Goal: Task Accomplishment & Management: Use online tool/utility

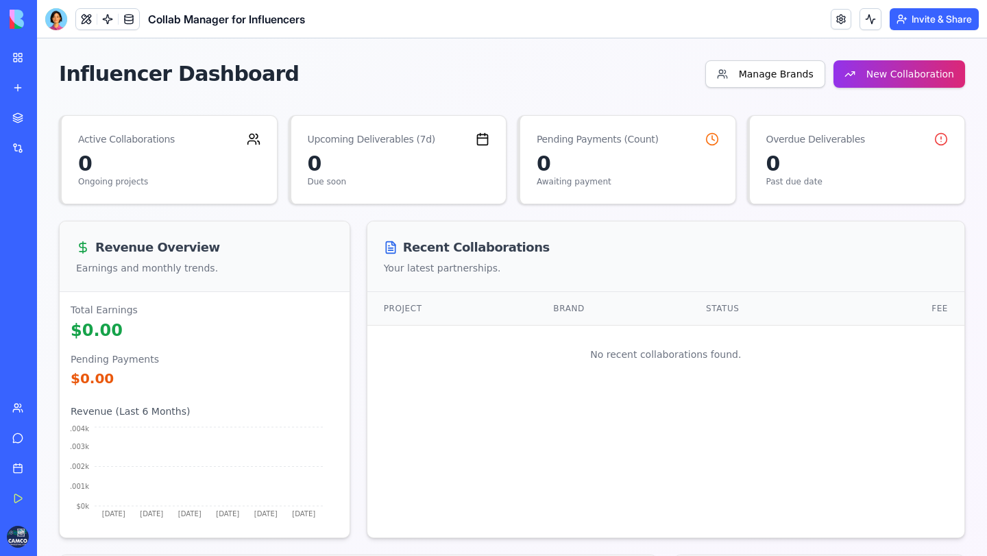
click at [51, 155] on div "Integrations" at bounding box center [42, 148] width 18 height 14
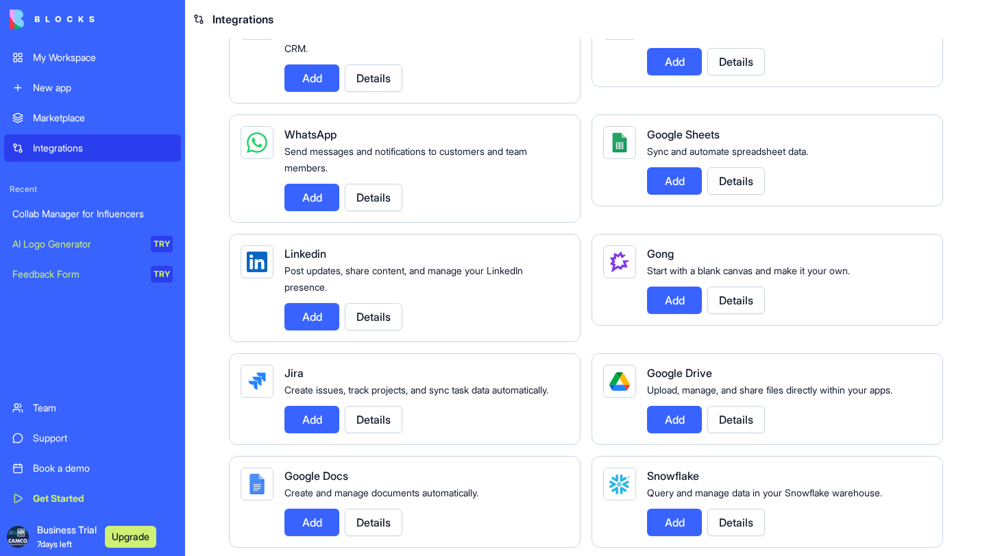
scroll to position [608, 0]
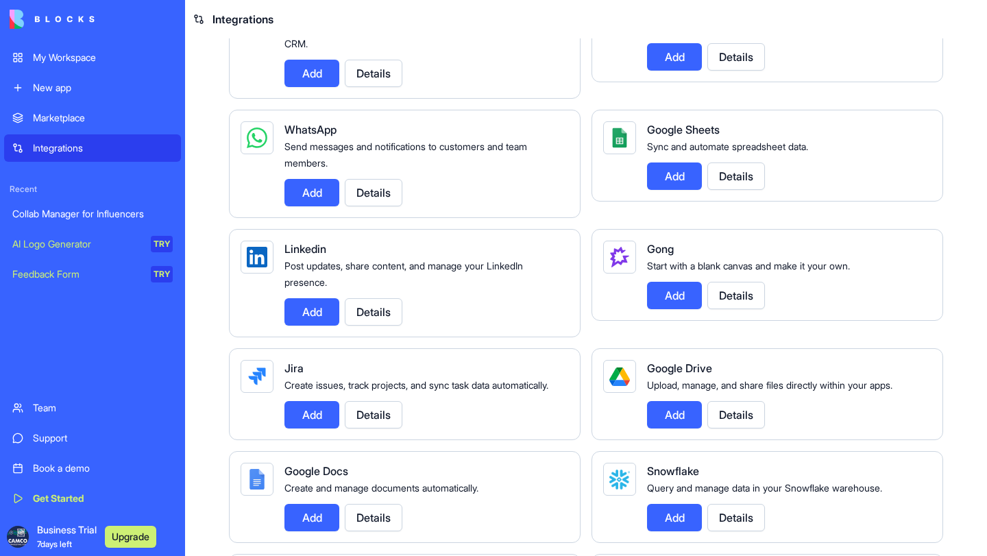
click at [683, 71] on button "Add" at bounding box center [674, 56] width 55 height 27
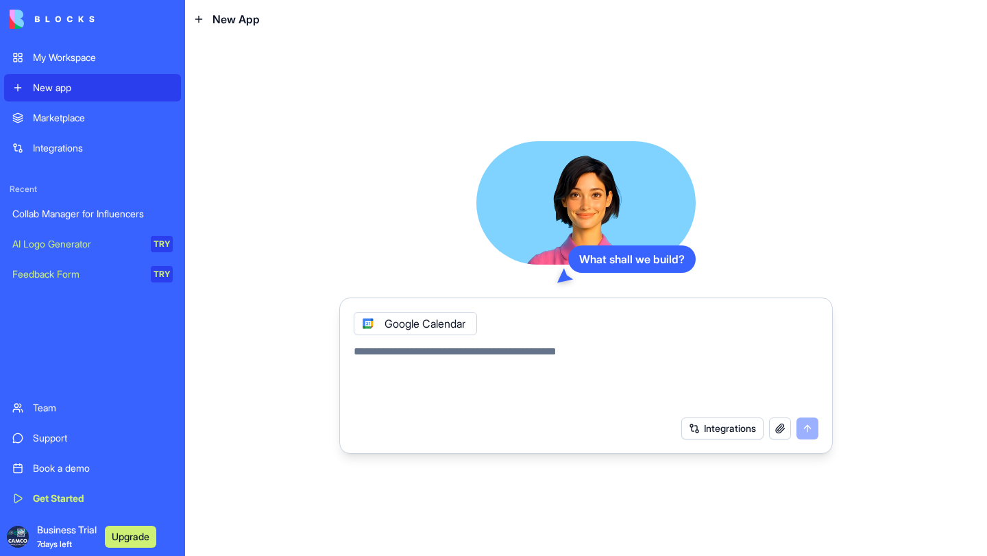
click at [692, 436] on button "Integrations" at bounding box center [723, 429] width 82 height 22
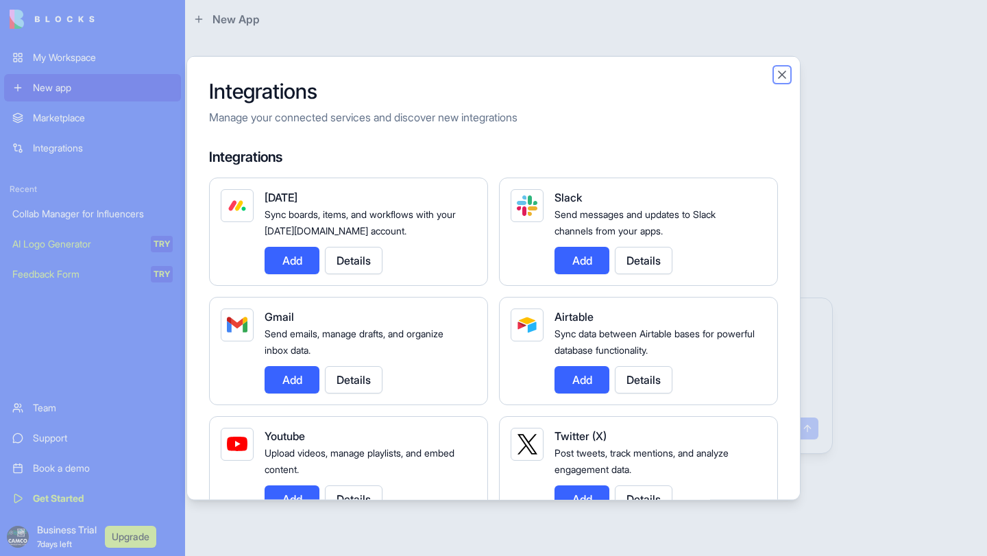
click at [789, 81] on button "Close" at bounding box center [783, 74] width 14 height 14
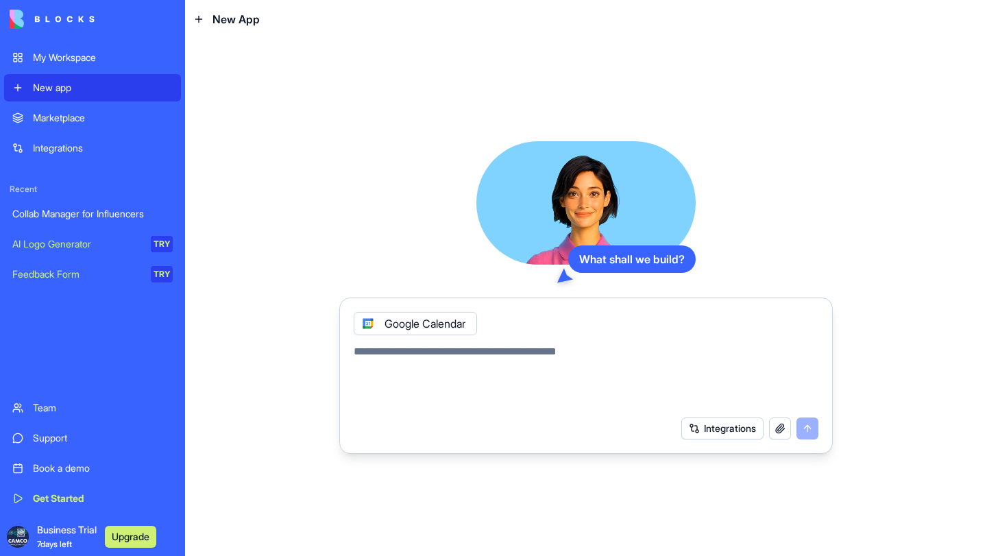
click at [477, 328] on div "Google Calendar" at bounding box center [415, 323] width 123 height 23
click at [445, 364] on textarea at bounding box center [586, 377] width 465 height 66
click at [771, 440] on button "button" at bounding box center [780, 429] width 22 height 22
click at [403, 16] on header "New App" at bounding box center [586, 19] width 802 height 38
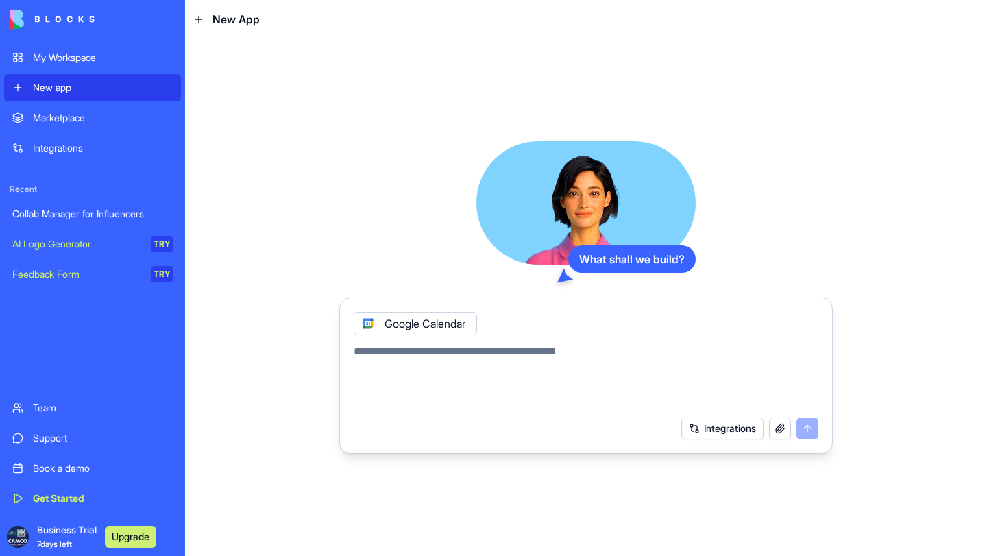
click at [75, 462] on div "Book a demo" at bounding box center [103, 469] width 140 height 14
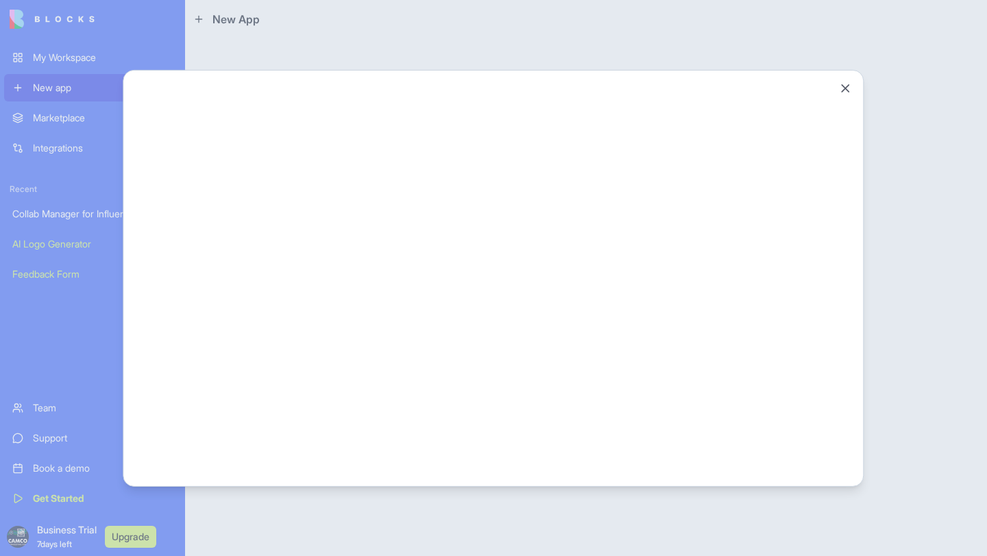
scroll to position [0, 0]
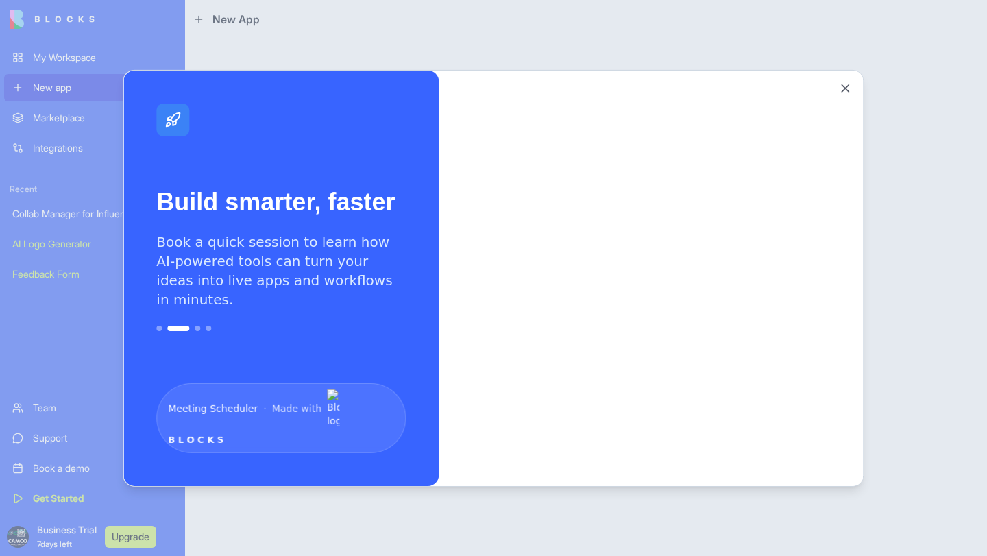
click at [450, 27] on div at bounding box center [493, 278] width 987 height 556
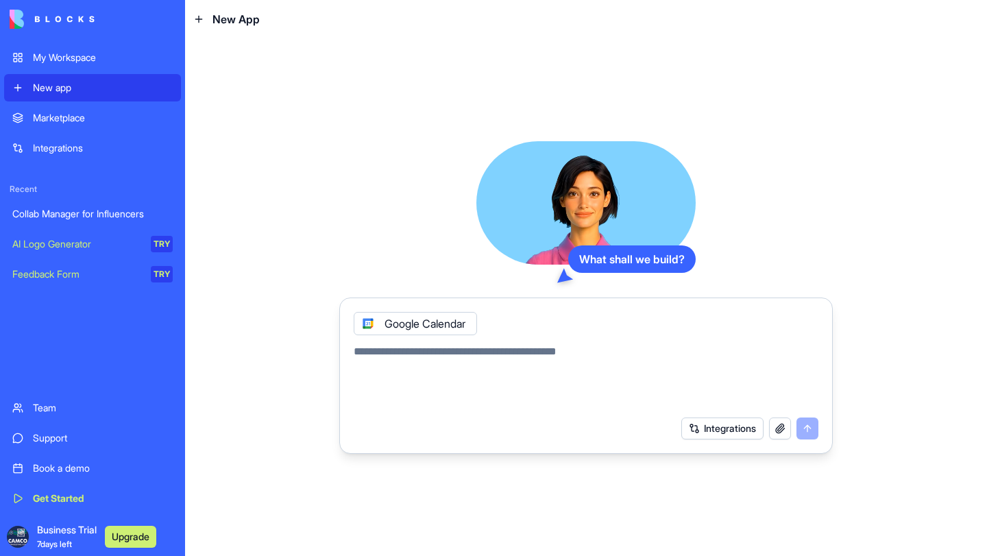
click at [86, 125] on div "Marketplace" at bounding box center [103, 118] width 140 height 14
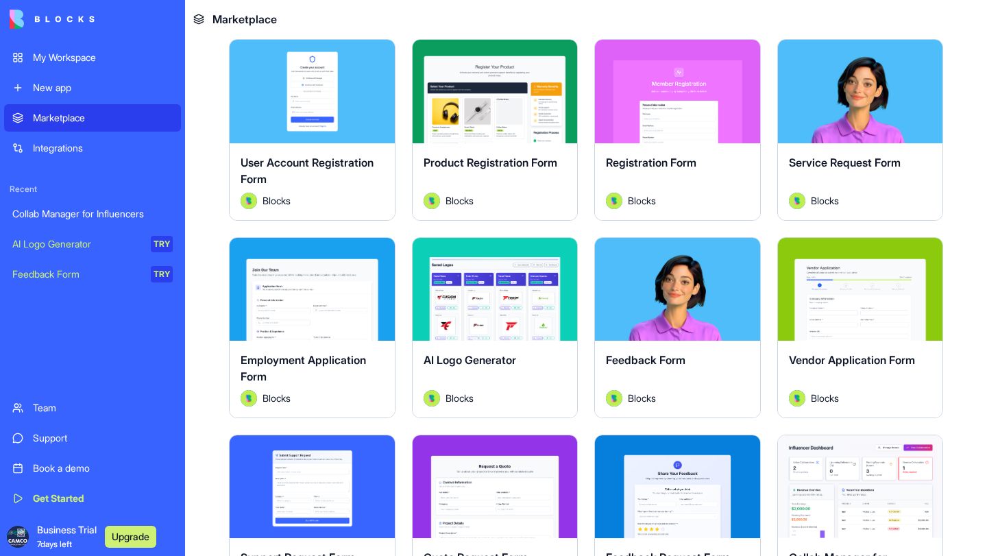
click at [81, 64] on div "My Workspace" at bounding box center [103, 58] width 140 height 14
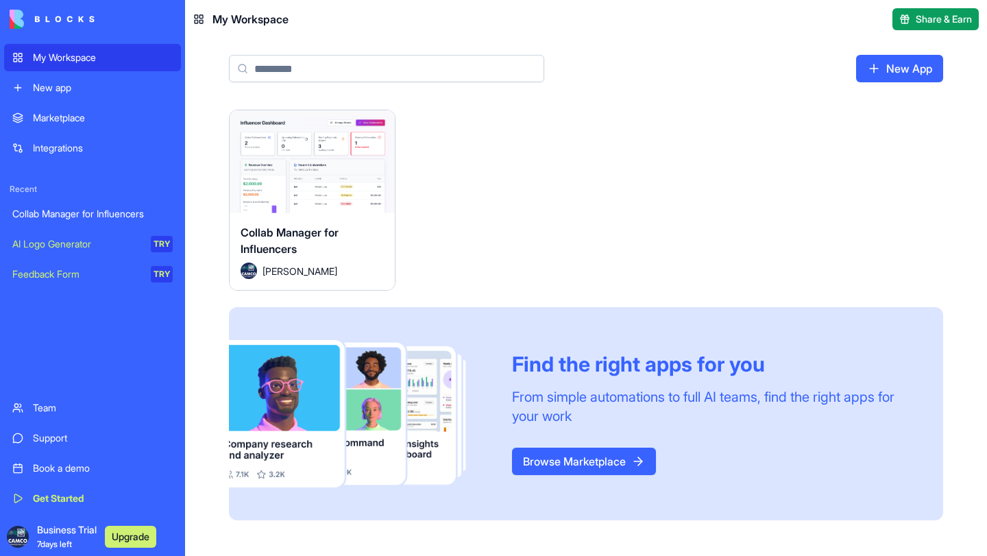
scroll to position [10, 0]
click at [51, 401] on div "Team" at bounding box center [103, 408] width 140 height 14
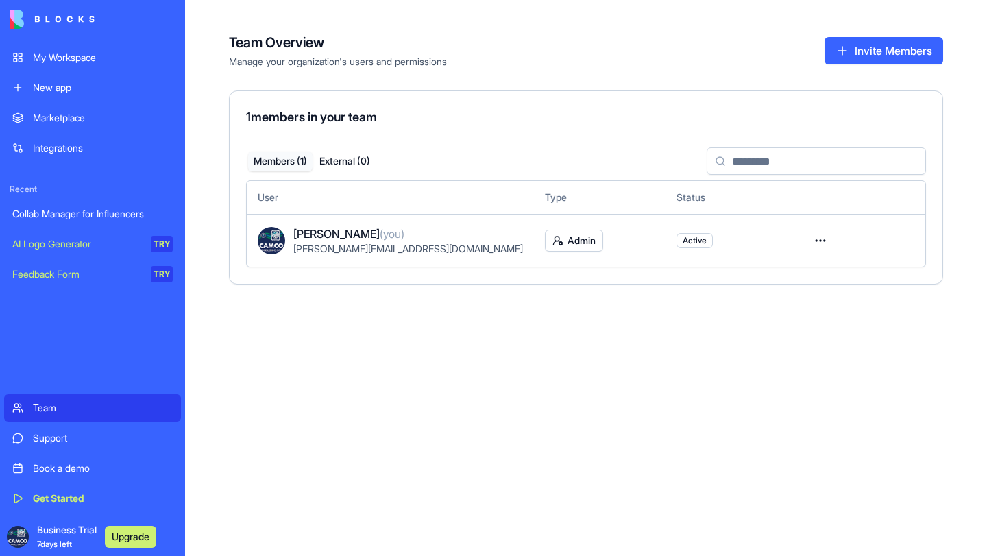
click at [73, 64] on div "My Workspace" at bounding box center [103, 58] width 140 height 14
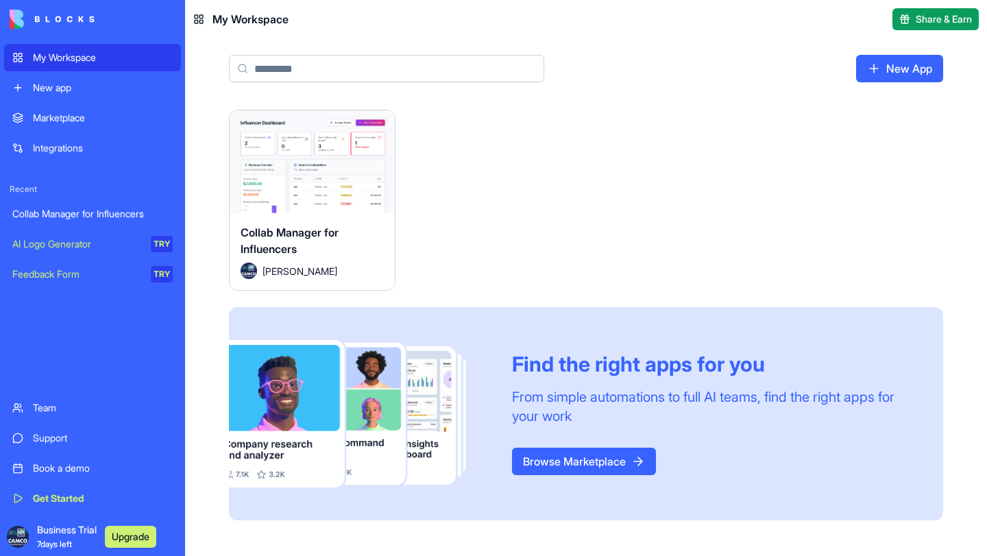
scroll to position [91, 0]
click at [80, 25] on img at bounding box center [52, 19] width 85 height 19
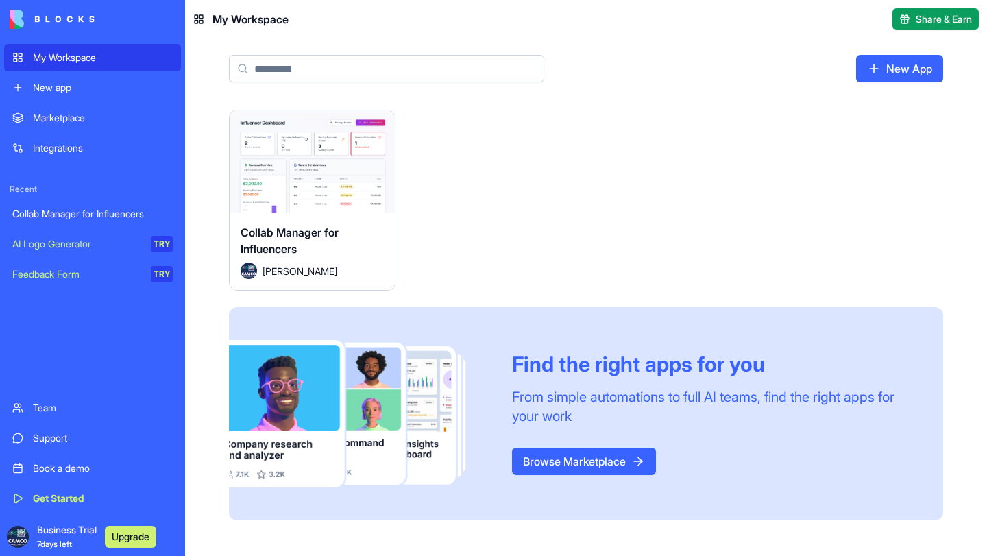
click at [85, 132] on link "Marketplace" at bounding box center [92, 117] width 177 height 27
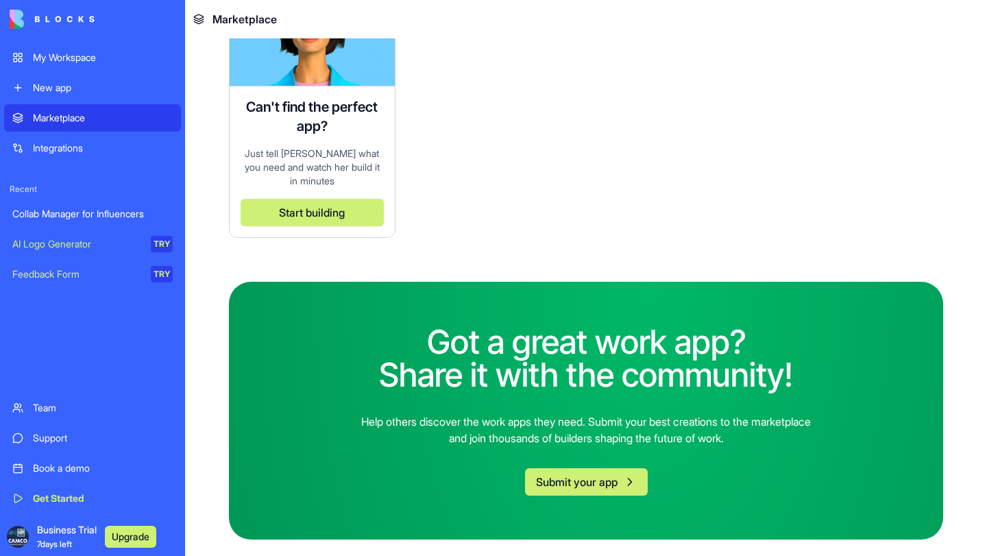
scroll to position [6655, 0]
click at [71, 431] on div "Support" at bounding box center [103, 438] width 140 height 14
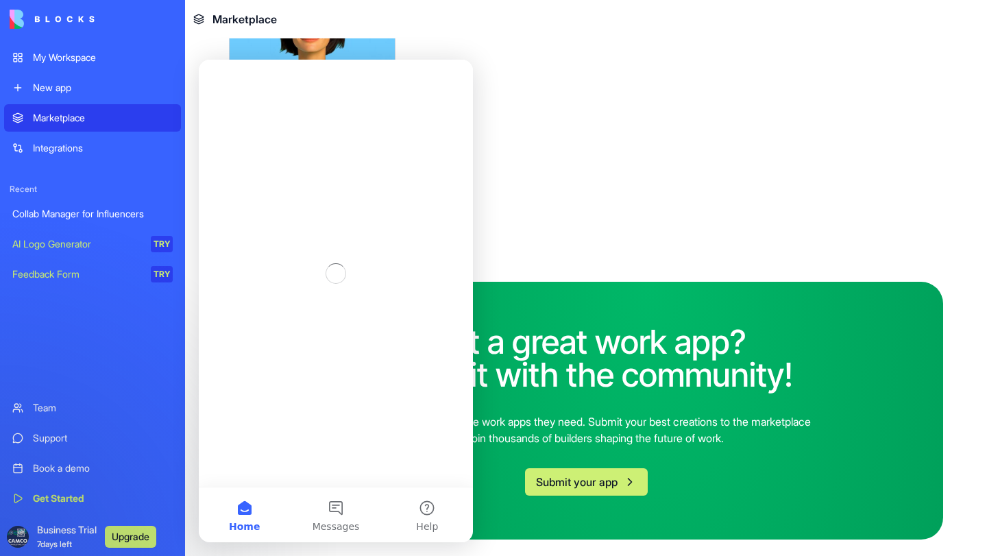
scroll to position [0, 0]
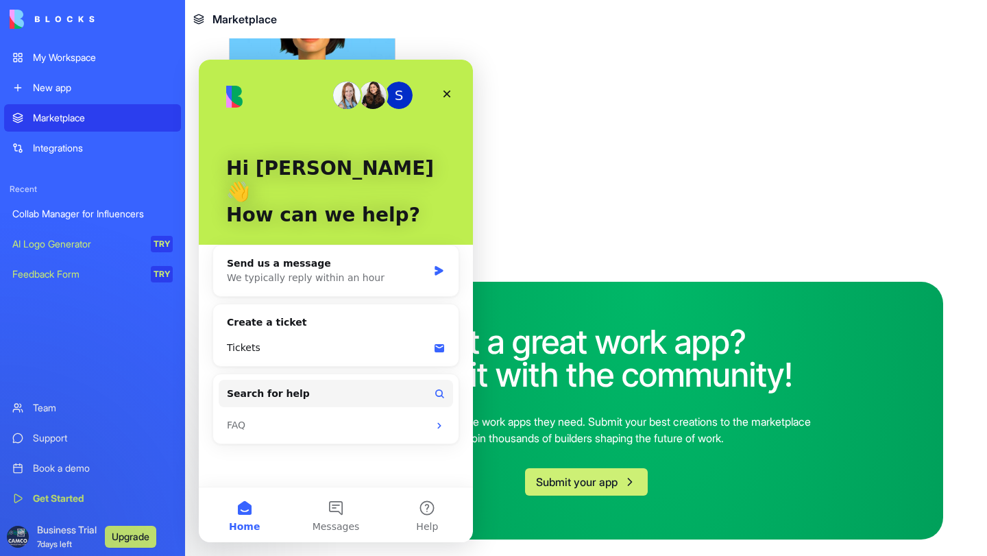
click at [74, 221] on div "Collab Manager for Influencers" at bounding box center [92, 214] width 160 height 14
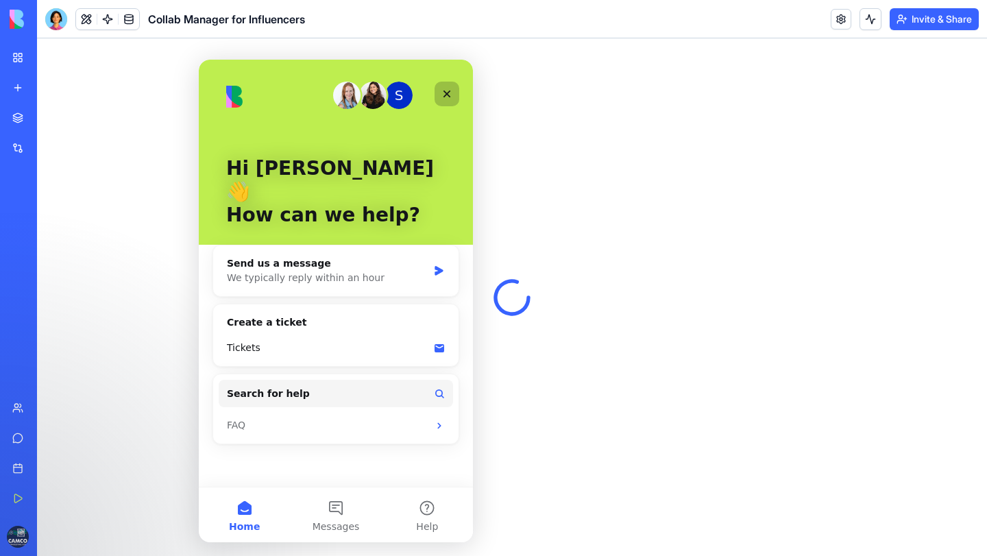
click at [436, 92] on div "Close" at bounding box center [447, 94] width 25 height 25
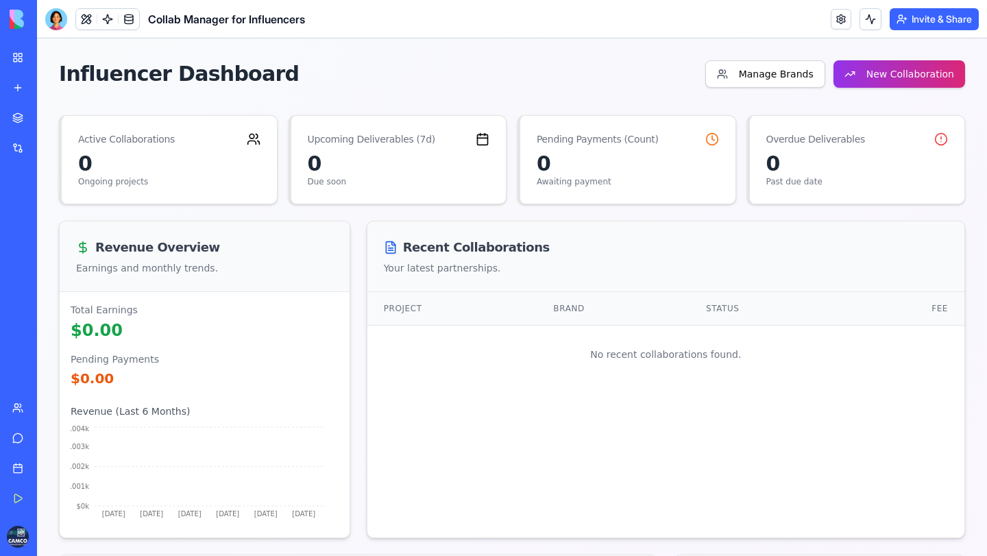
click at [51, 401] on div "Team" at bounding box center [42, 408] width 18 height 14
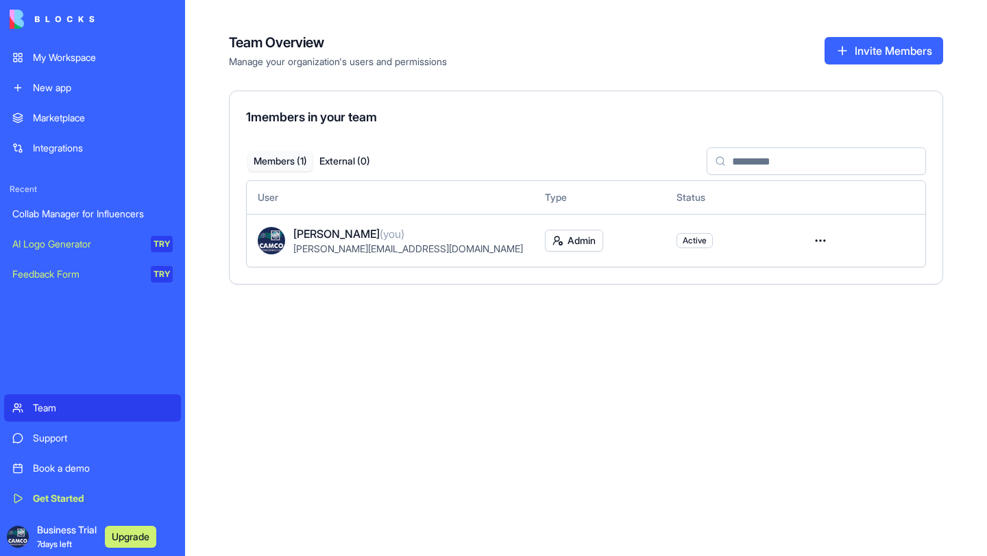
click at [815, 304] on html "My Workspace New app Marketplace Integrations Recent Collab Manager for Influen…" at bounding box center [493, 278] width 987 height 556
click at [83, 178] on html "My Workspace New app Marketplace Integrations Recent Collab Manager for Influen…" at bounding box center [493, 278] width 987 height 556
click at [83, 155] on div "Integrations" at bounding box center [103, 148] width 140 height 14
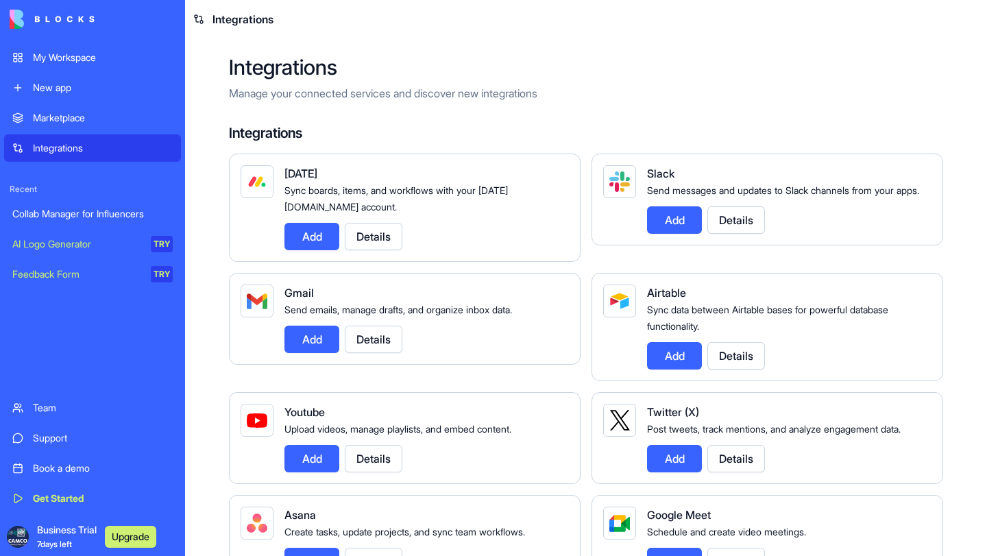
click at [403, 353] on button "Details" at bounding box center [374, 339] width 58 height 27
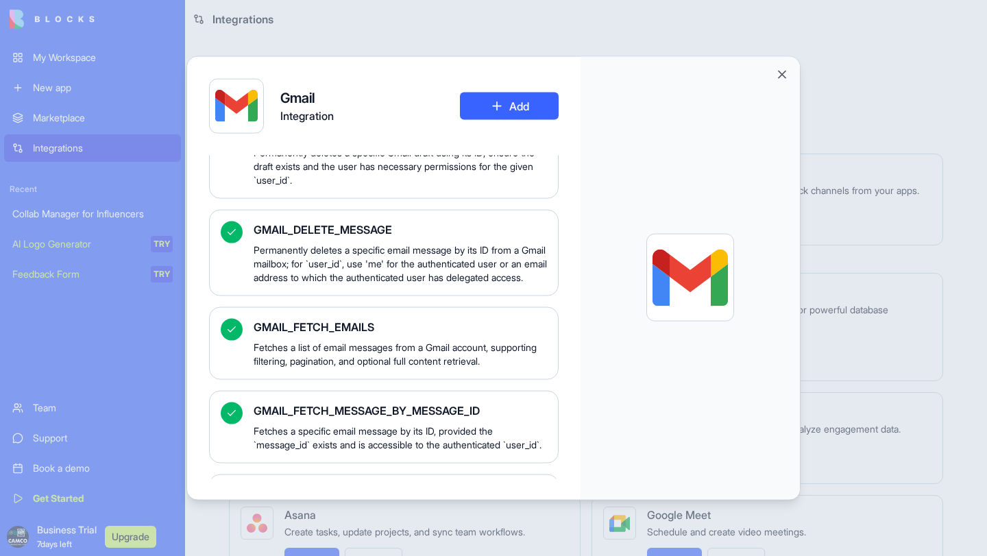
scroll to position [556, 0]
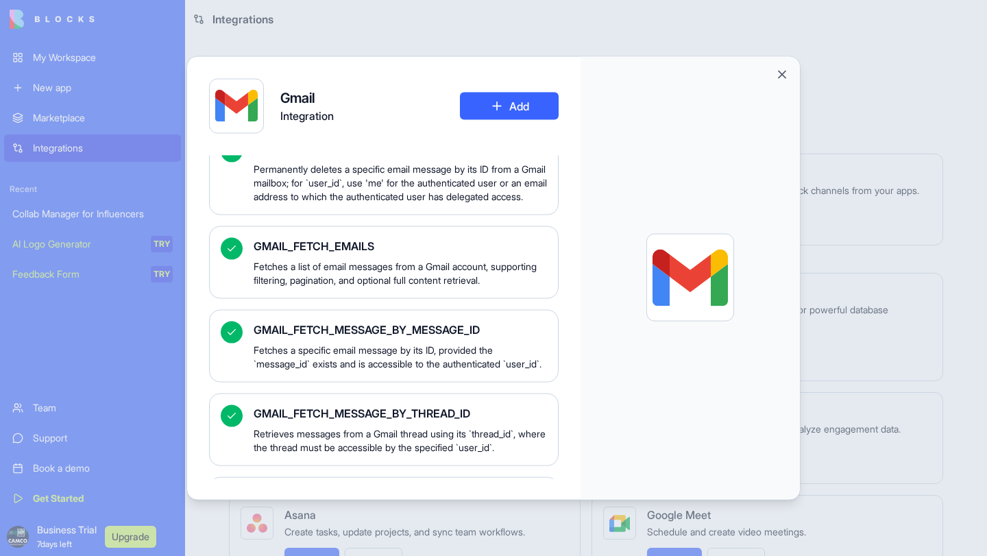
click at [789, 76] on button "Close" at bounding box center [783, 74] width 14 height 14
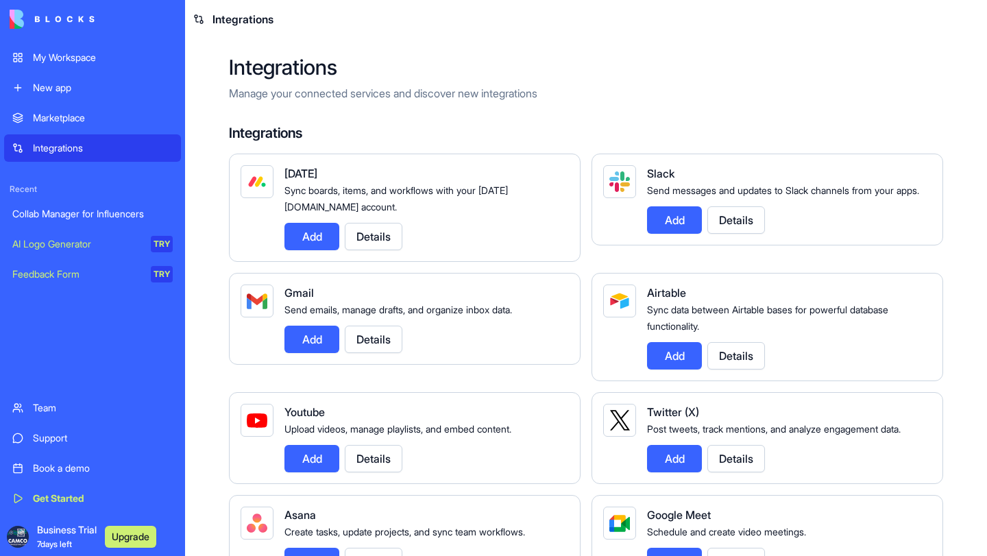
scroll to position [133, 0]
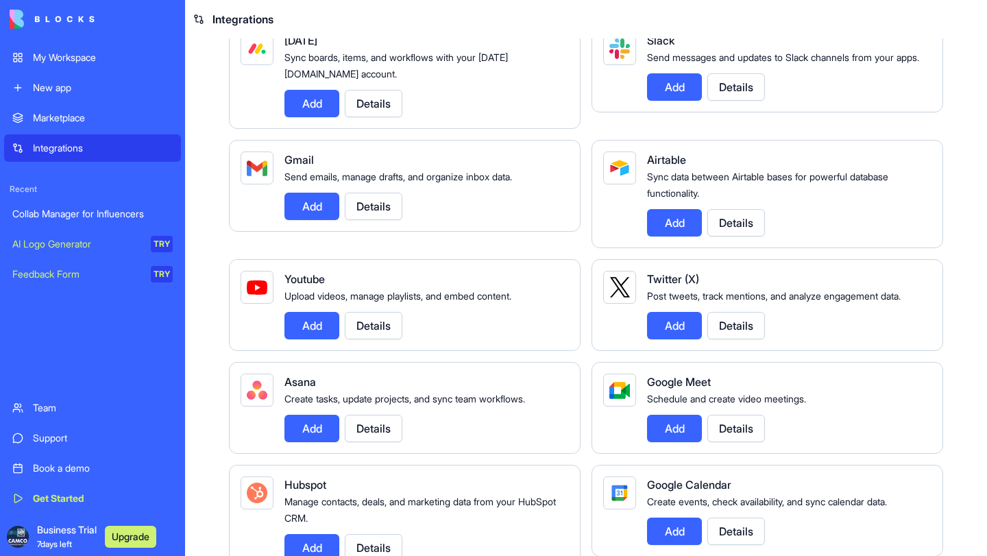
click at [765, 237] on button "Details" at bounding box center [737, 222] width 58 height 27
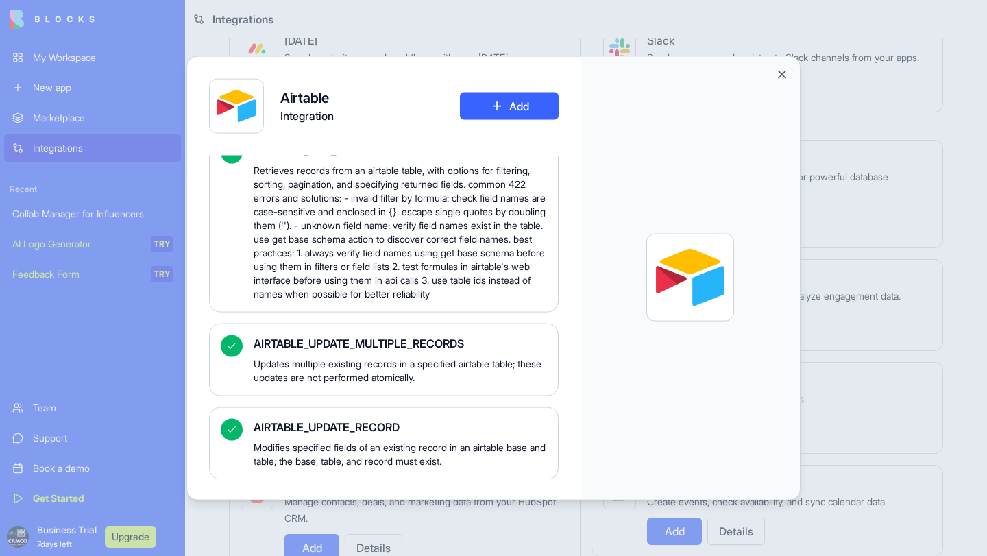
scroll to position [1673, 0]
click at [789, 76] on button "Close" at bounding box center [783, 74] width 14 height 14
click at [800, 76] on div at bounding box center [690, 277] width 219 height 443
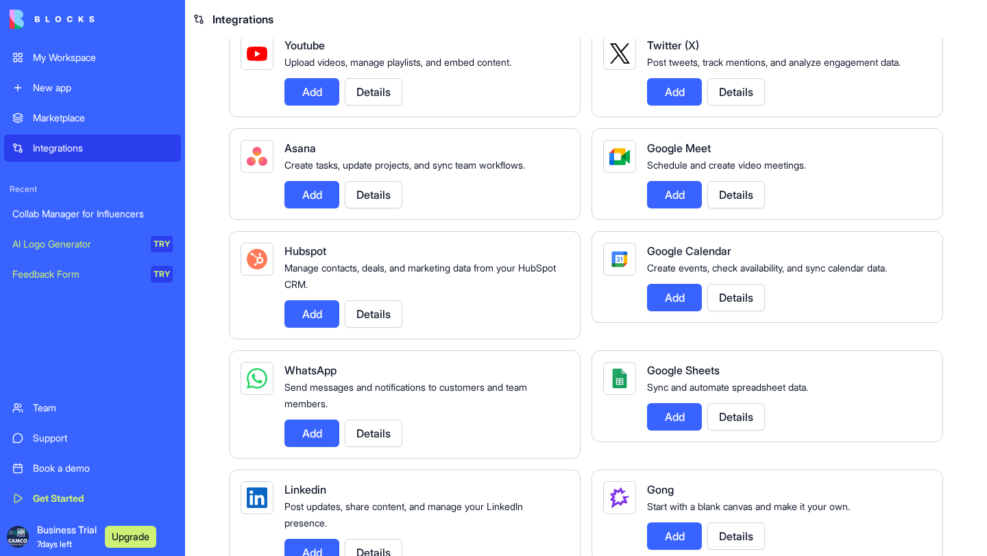
scroll to position [801, 0]
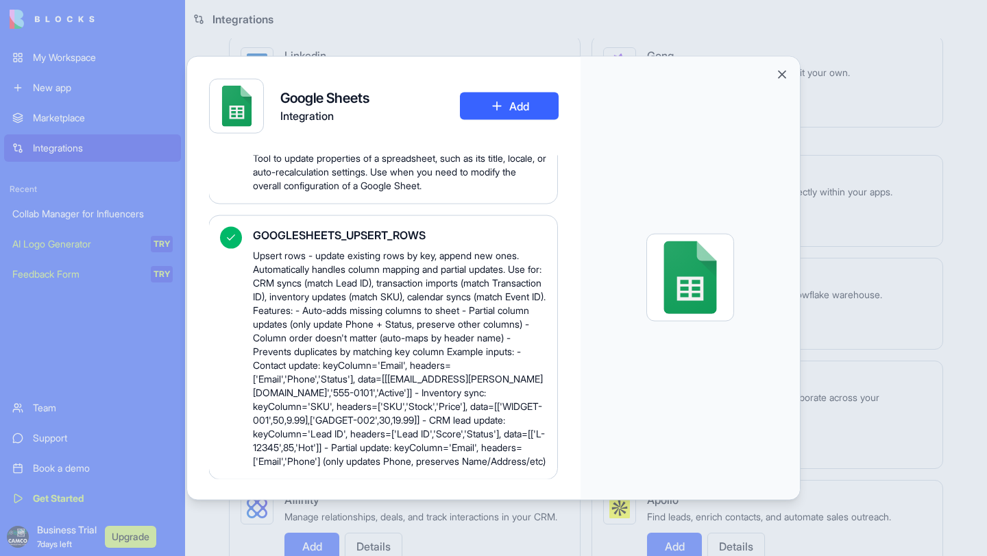
scroll to position [4857, 1]
click at [789, 77] on button "Close" at bounding box center [783, 74] width 14 height 14
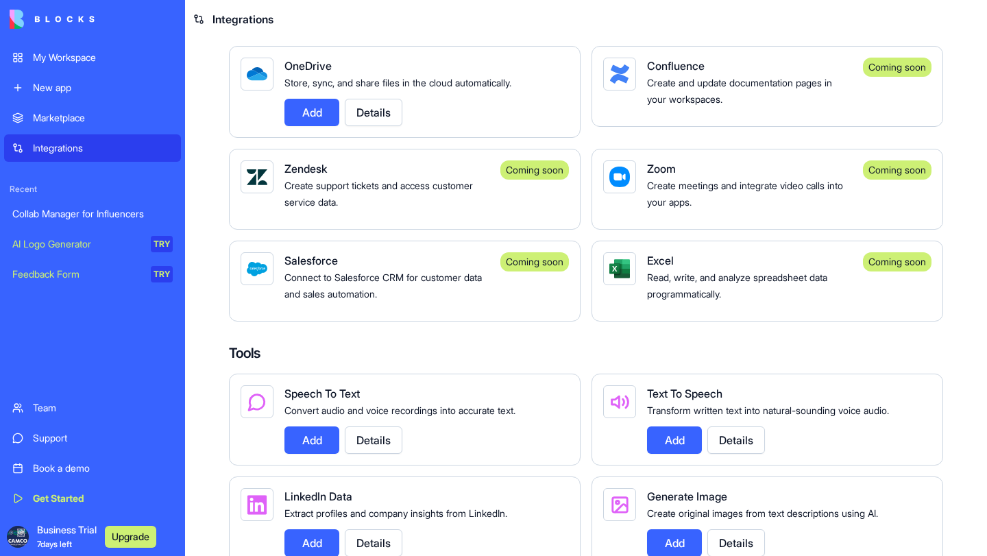
scroll to position [627, 0]
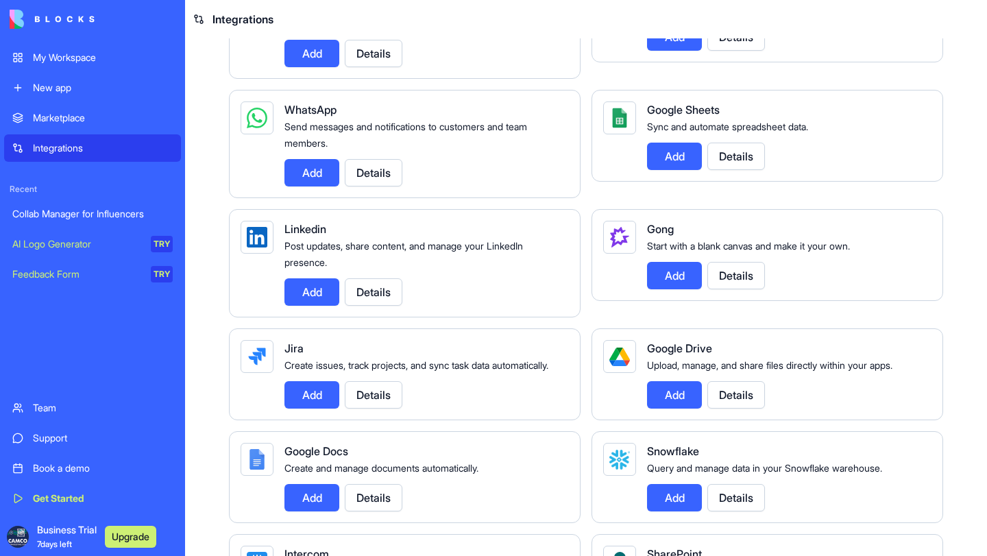
click at [765, 51] on button "Details" at bounding box center [737, 36] width 58 height 27
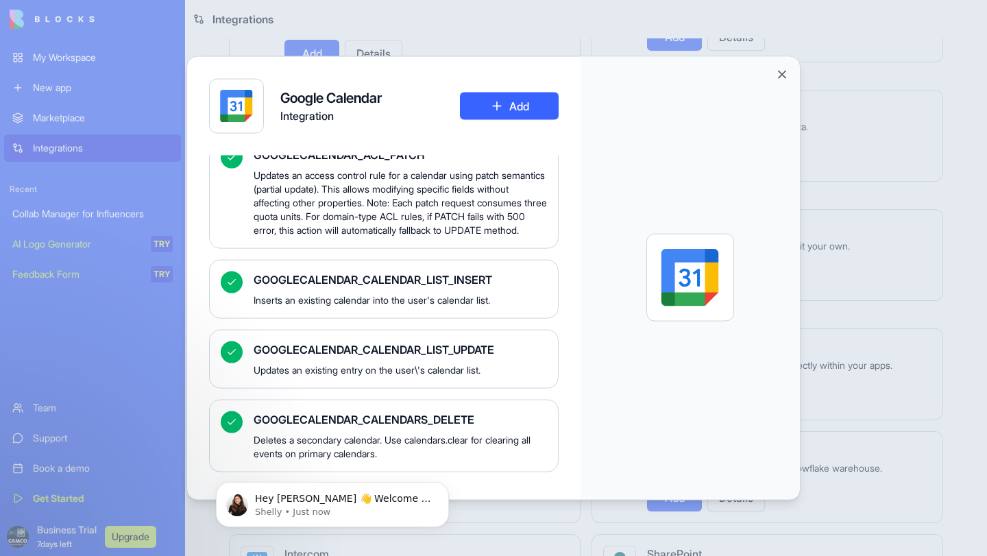
scroll to position [163, 0]
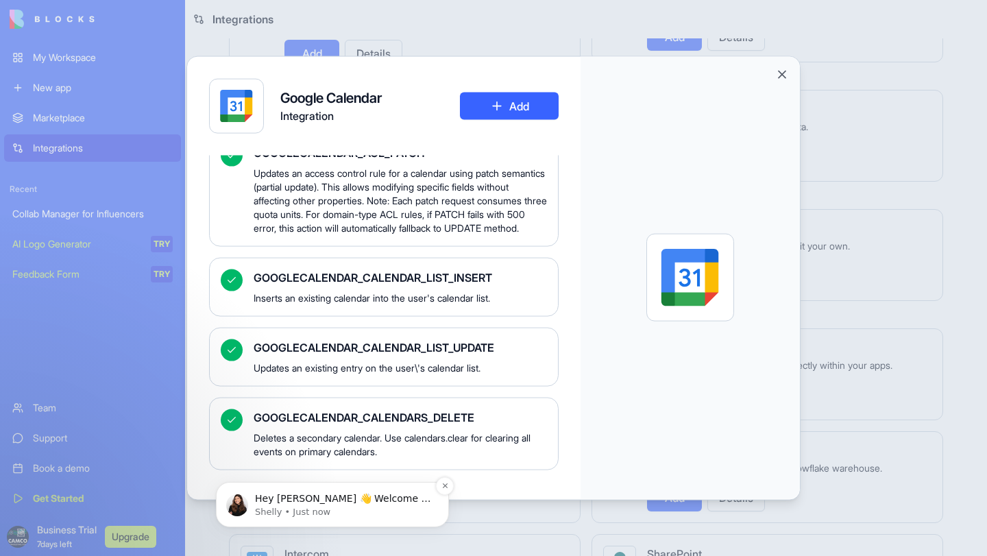
click at [405, 509] on p "Shelly • Just now" at bounding box center [343, 512] width 177 height 12
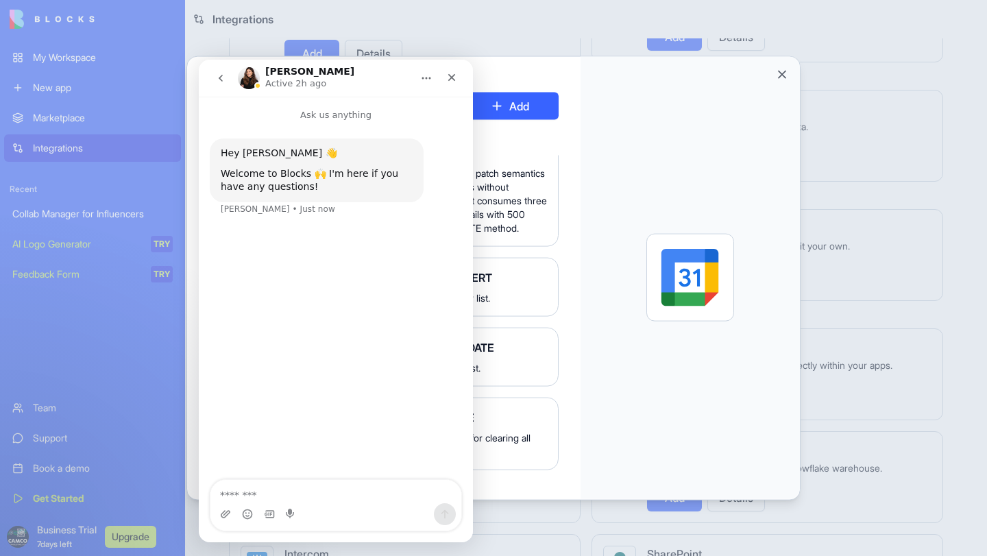
click at [313, 498] on textarea "Message…" at bounding box center [336, 491] width 251 height 23
type textarea "**********"
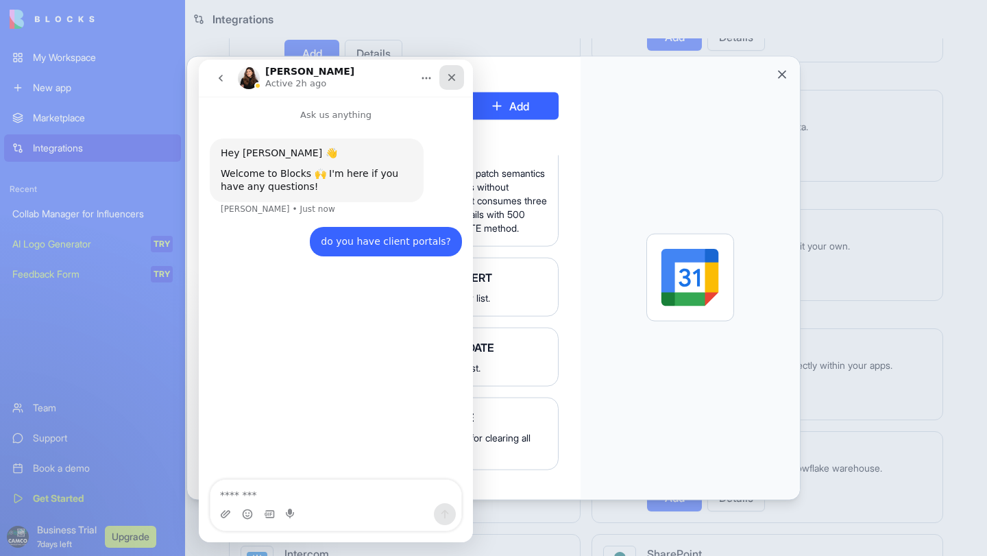
click at [457, 79] on icon "Close" at bounding box center [451, 77] width 11 height 11
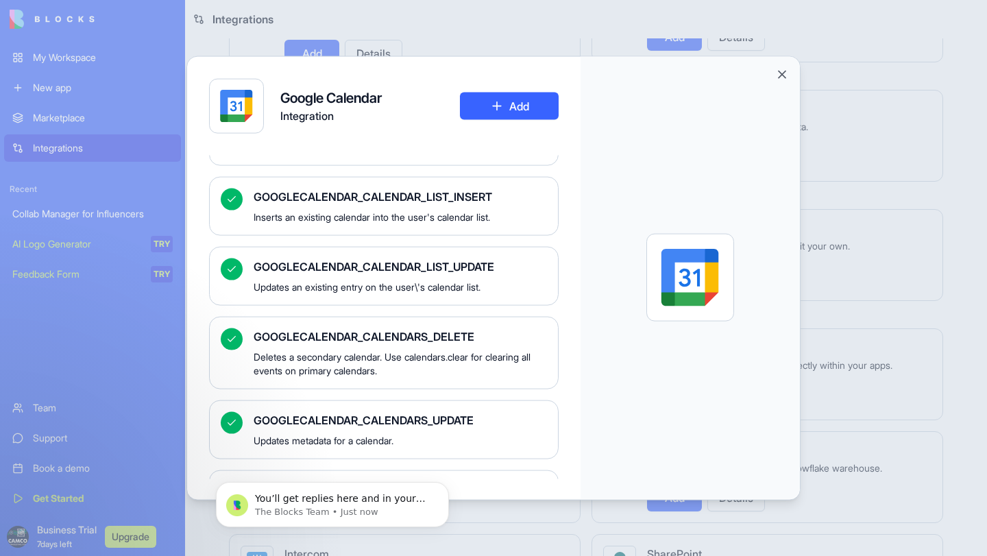
scroll to position [259, 0]
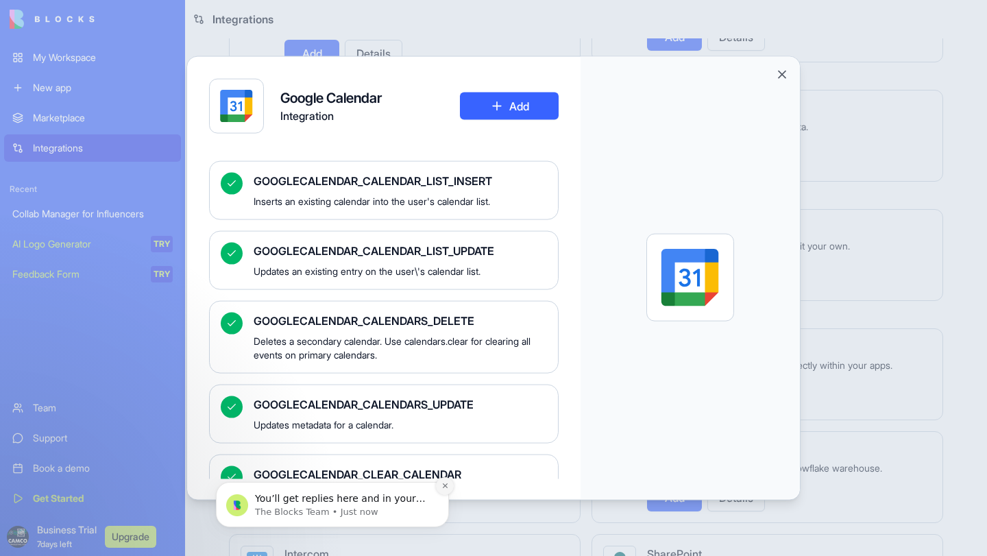
click at [445, 487] on icon "Dismiss notification" at bounding box center [446, 486] width 8 height 8
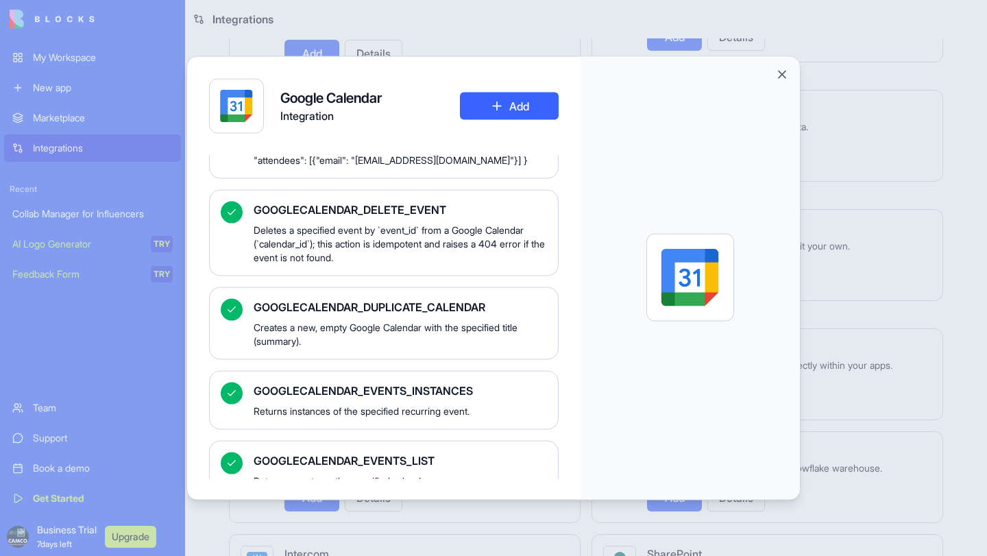
scroll to position [833, 0]
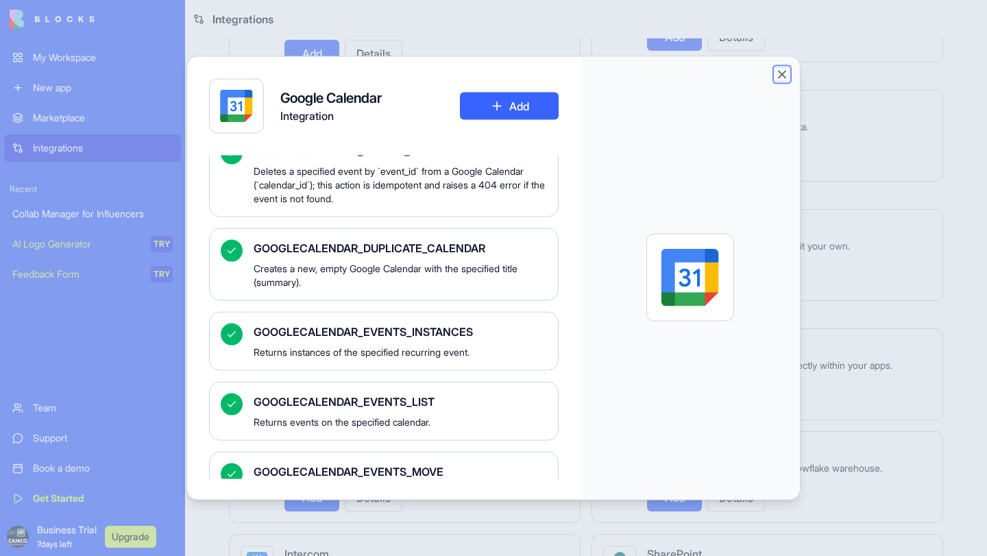
click at [789, 76] on button "Close" at bounding box center [783, 74] width 14 height 14
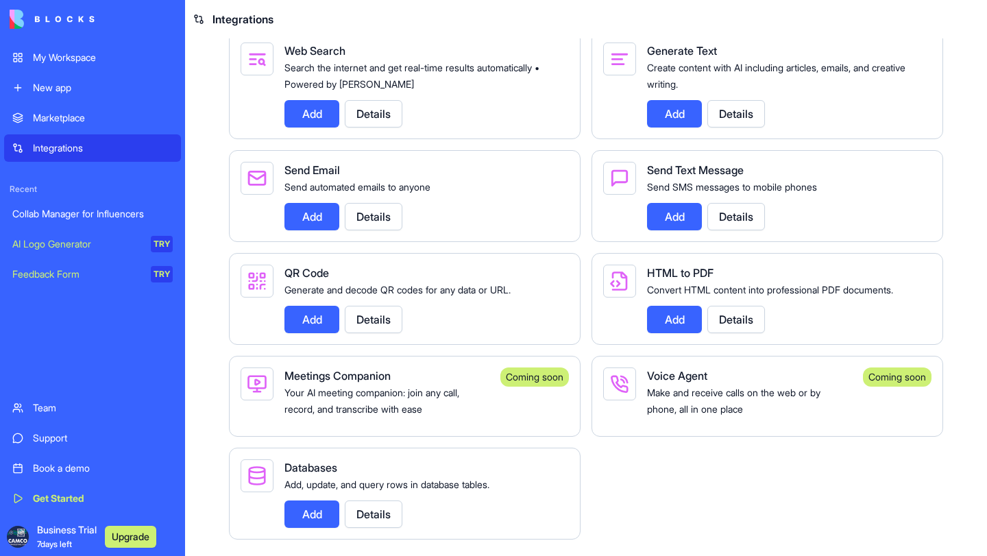
scroll to position [3096, 0]
click at [403, 501] on button "Details" at bounding box center [374, 514] width 58 height 27
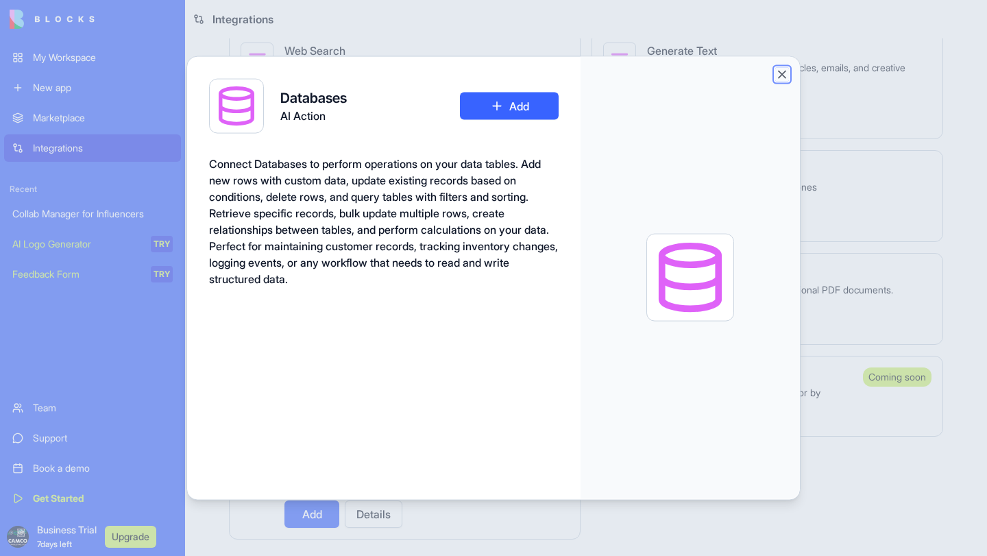
click at [789, 79] on button "Close" at bounding box center [783, 74] width 14 height 14
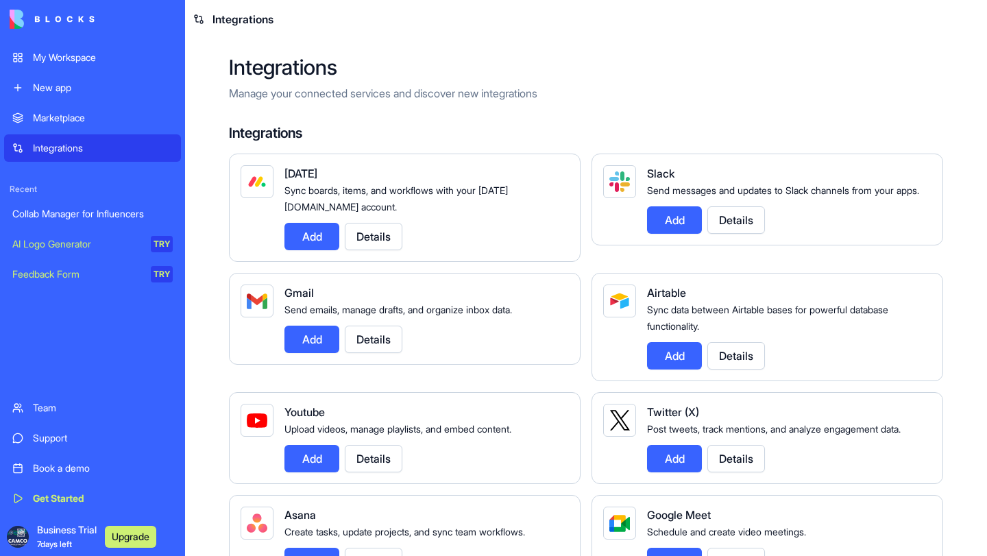
click at [250, 262] on div "Monday Sync boards, items, and workflows with your monday.com account. Add Deta…" at bounding box center [405, 208] width 352 height 108
click at [61, 23] on img at bounding box center [52, 19] width 85 height 19
